Goal: Information Seeking & Learning: Learn about a topic

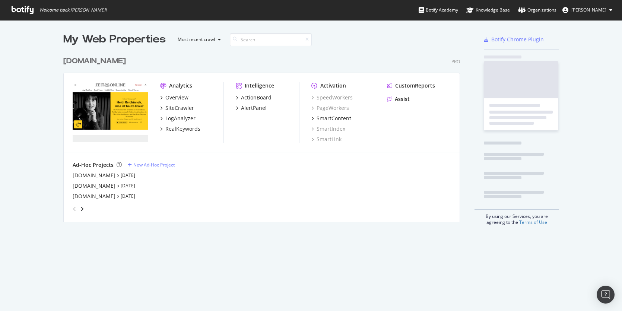
scroll to position [170, 397]
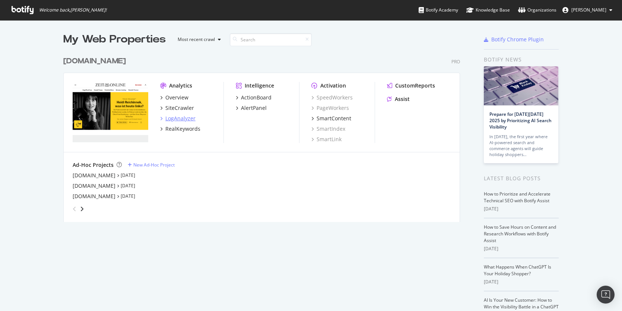
click at [177, 116] on div "LogAnalyzer" at bounding box center [180, 118] width 30 height 7
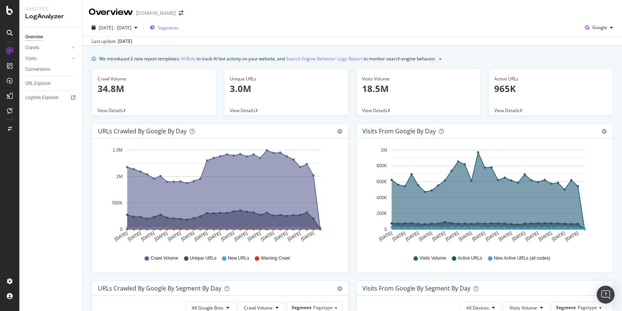
click at [179, 27] on span "Segments" at bounding box center [168, 28] width 21 height 6
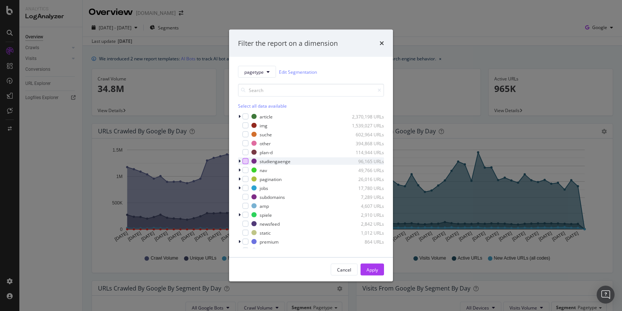
click at [246, 162] on div "modal" at bounding box center [246, 161] width 6 height 6
click at [372, 273] on div "Apply" at bounding box center [373, 269] width 12 height 6
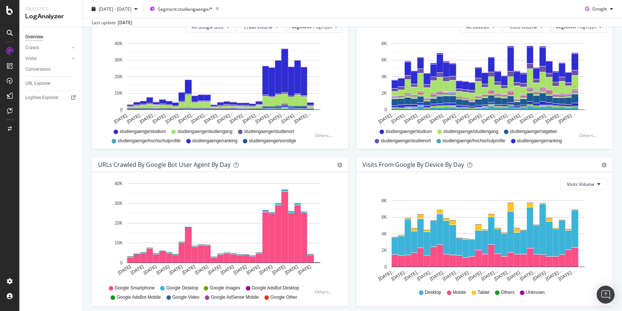
scroll to position [284, 0]
